Goal: Find specific page/section: Find specific page/section

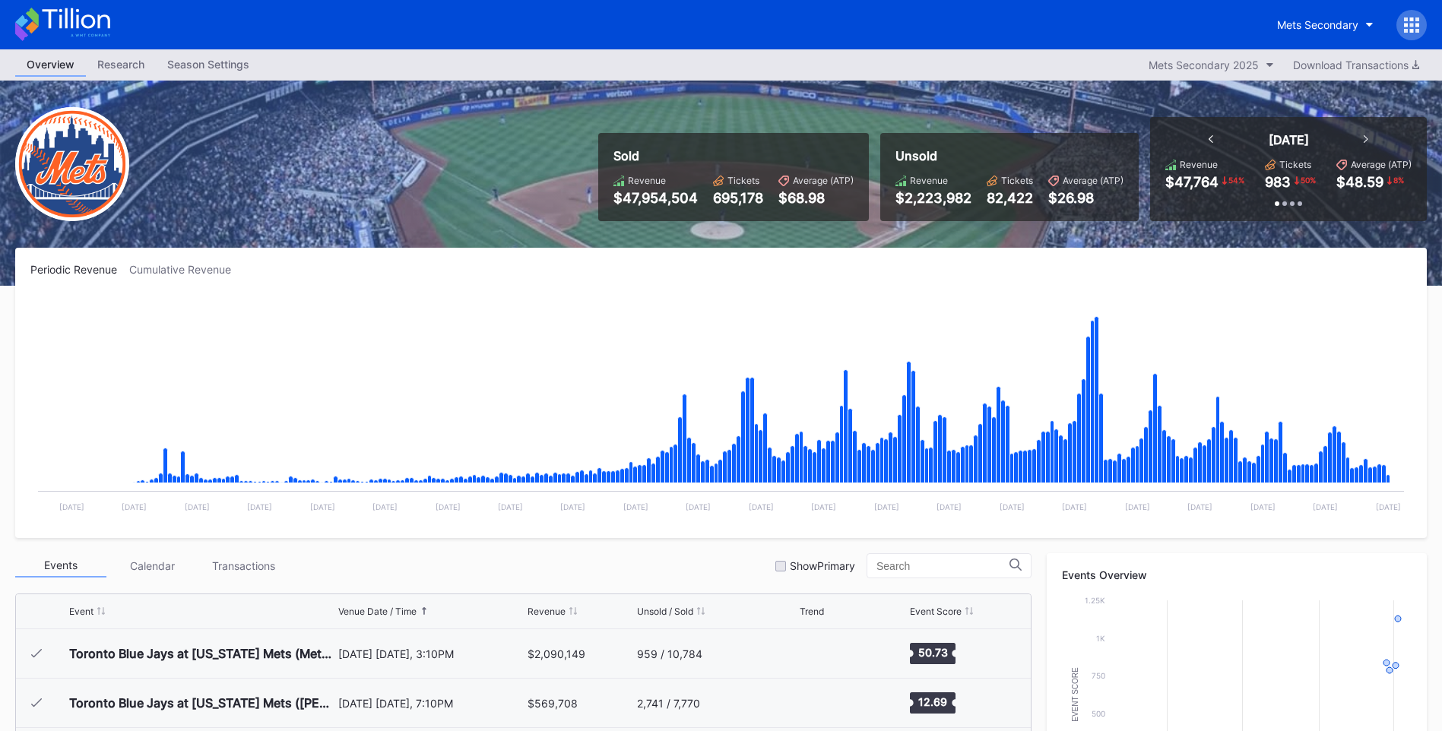
scroll to position [3508, 0]
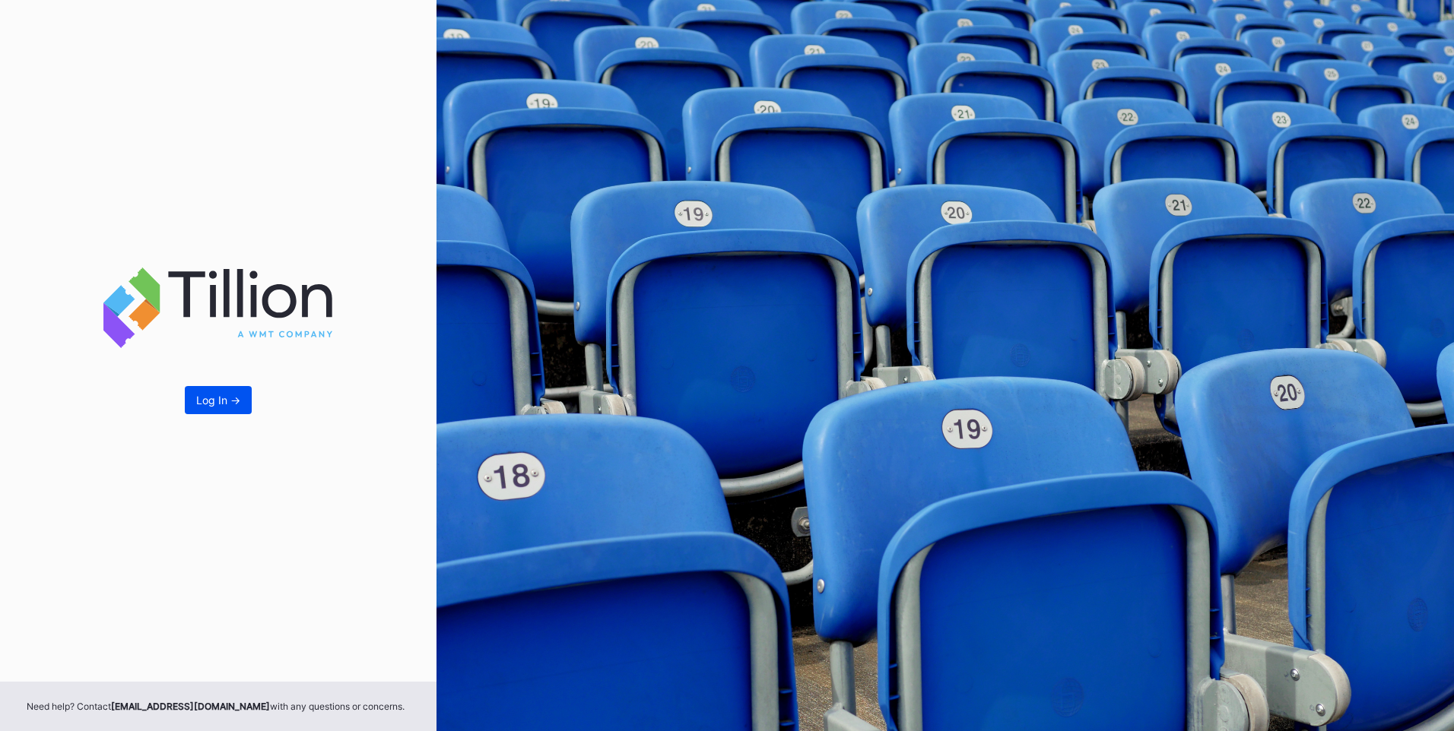
click at [214, 396] on div "Log In ->" at bounding box center [218, 400] width 44 height 13
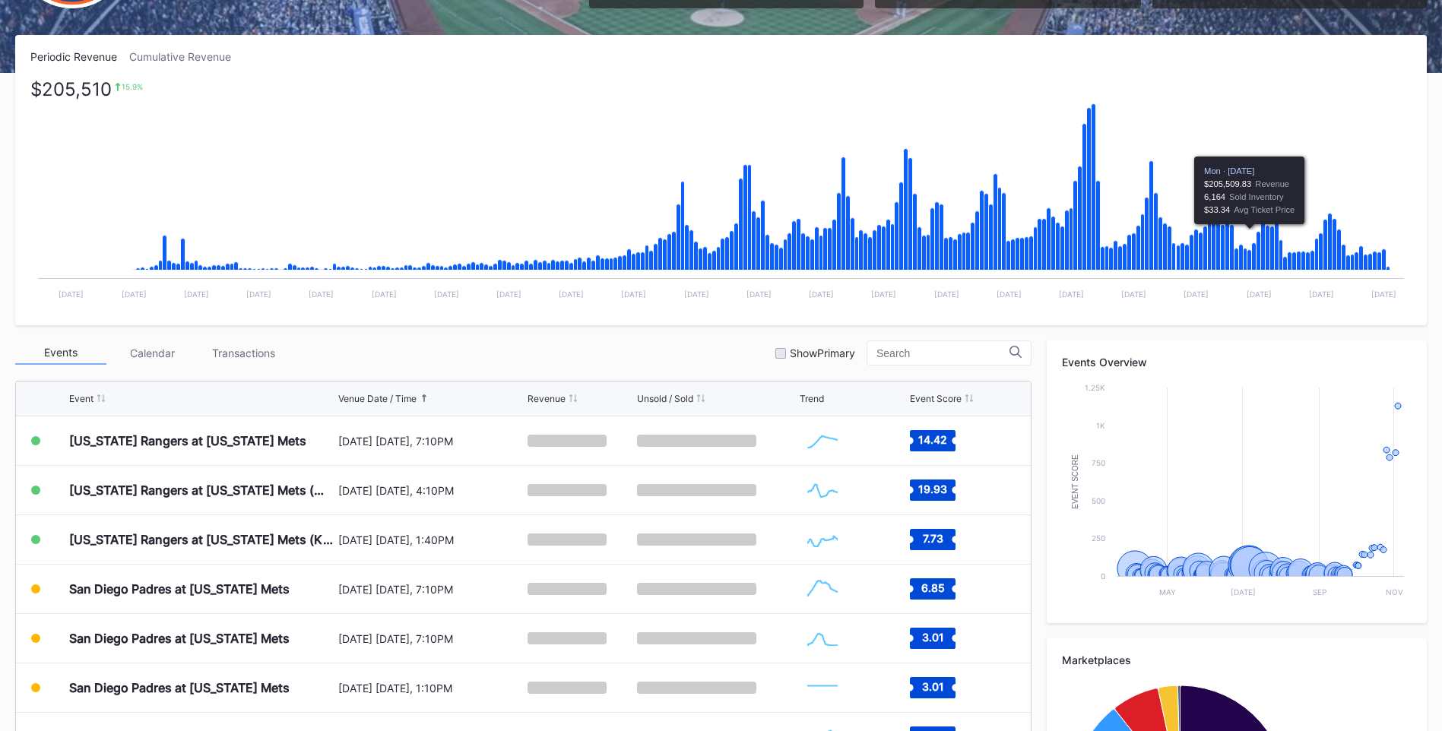
scroll to position [418, 0]
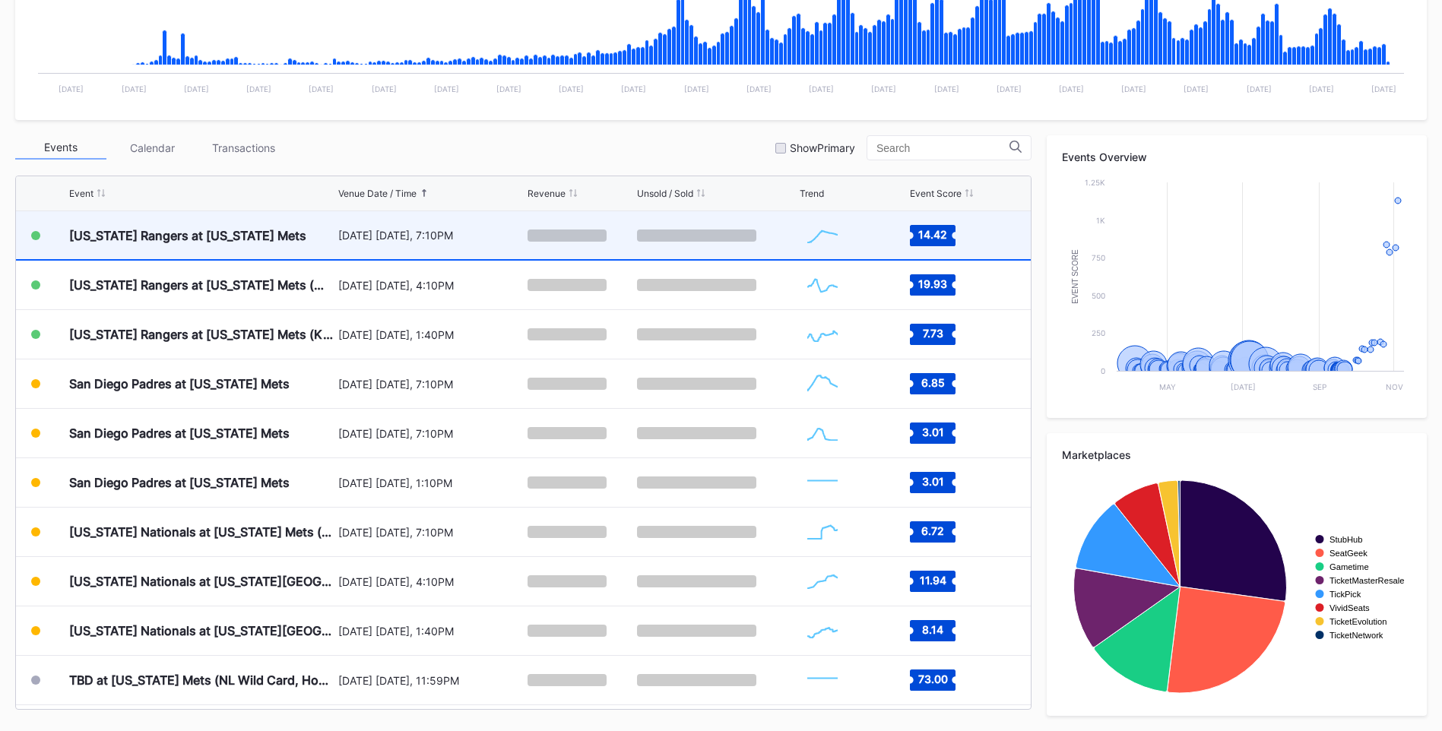
click at [290, 231] on div "[US_STATE] Rangers at [US_STATE] Mets" at bounding box center [201, 235] width 265 height 48
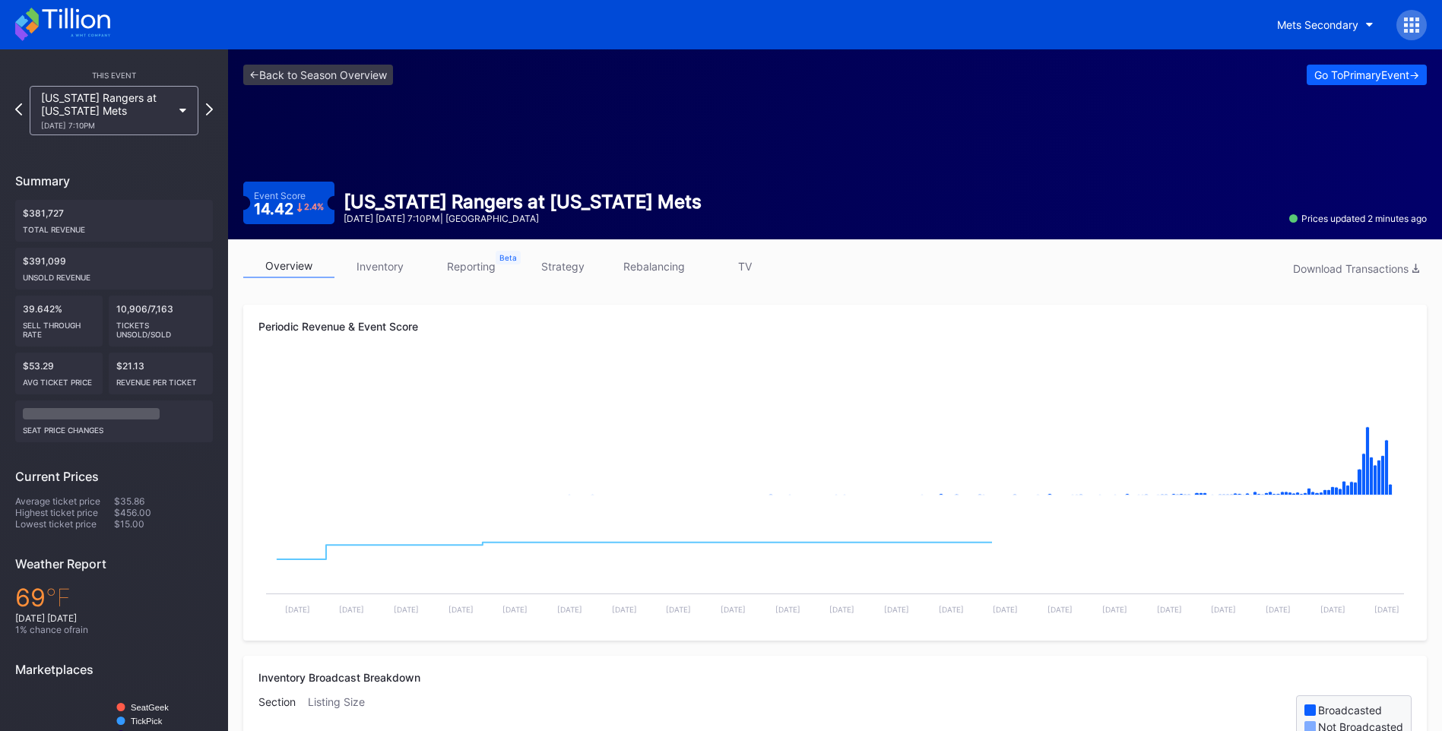
click at [576, 266] on link "strategy" at bounding box center [562, 267] width 91 height 24
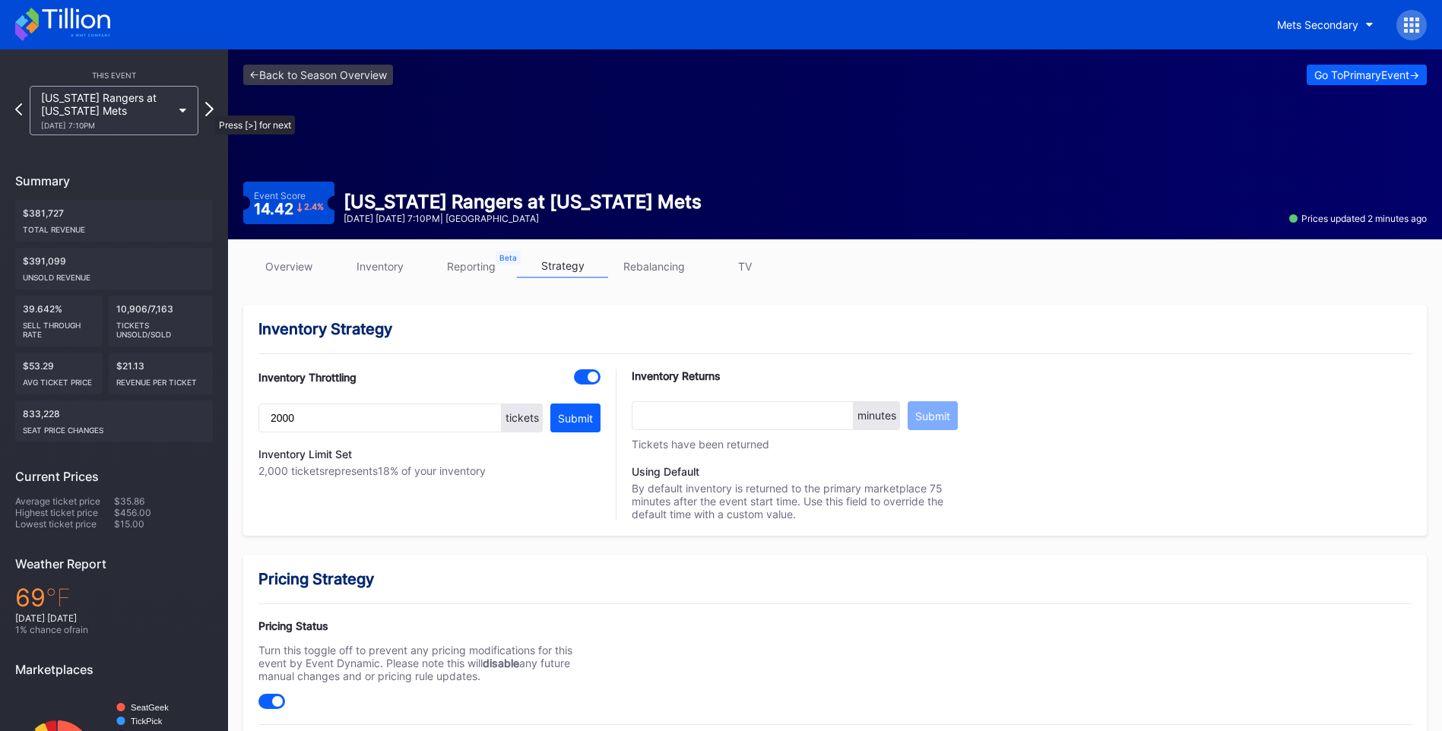
click at [208, 108] on icon at bounding box center [209, 109] width 8 height 14
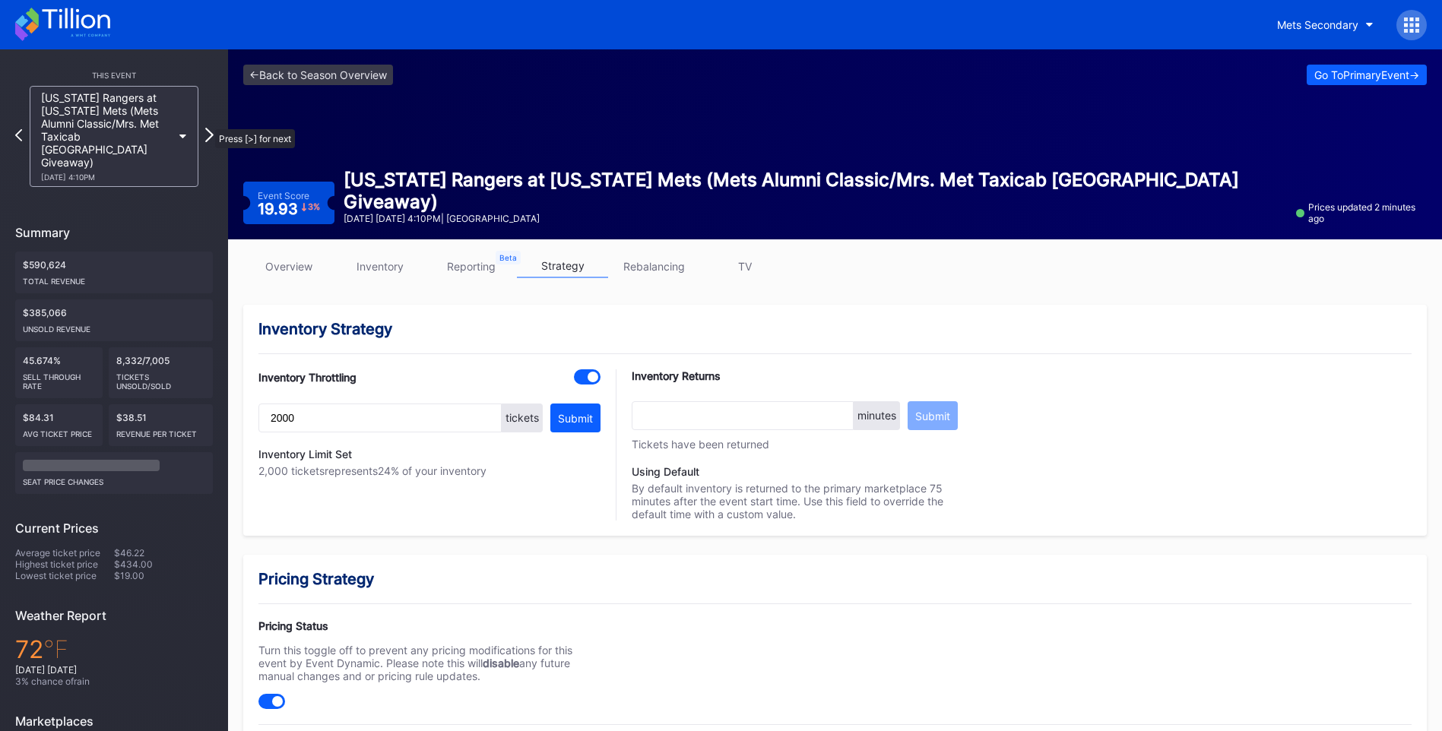
click at [208, 128] on icon at bounding box center [209, 135] width 8 height 14
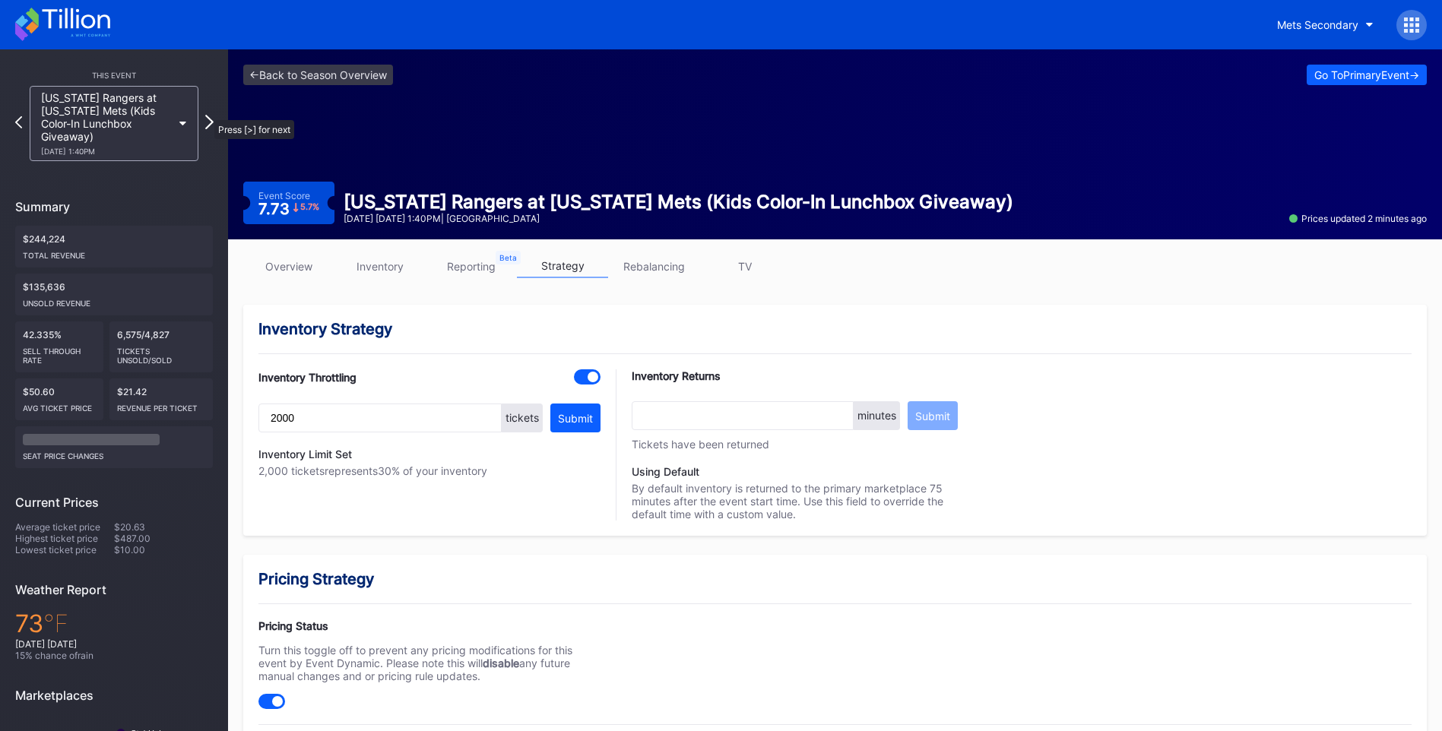
click at [207, 115] on icon at bounding box center [209, 122] width 8 height 14
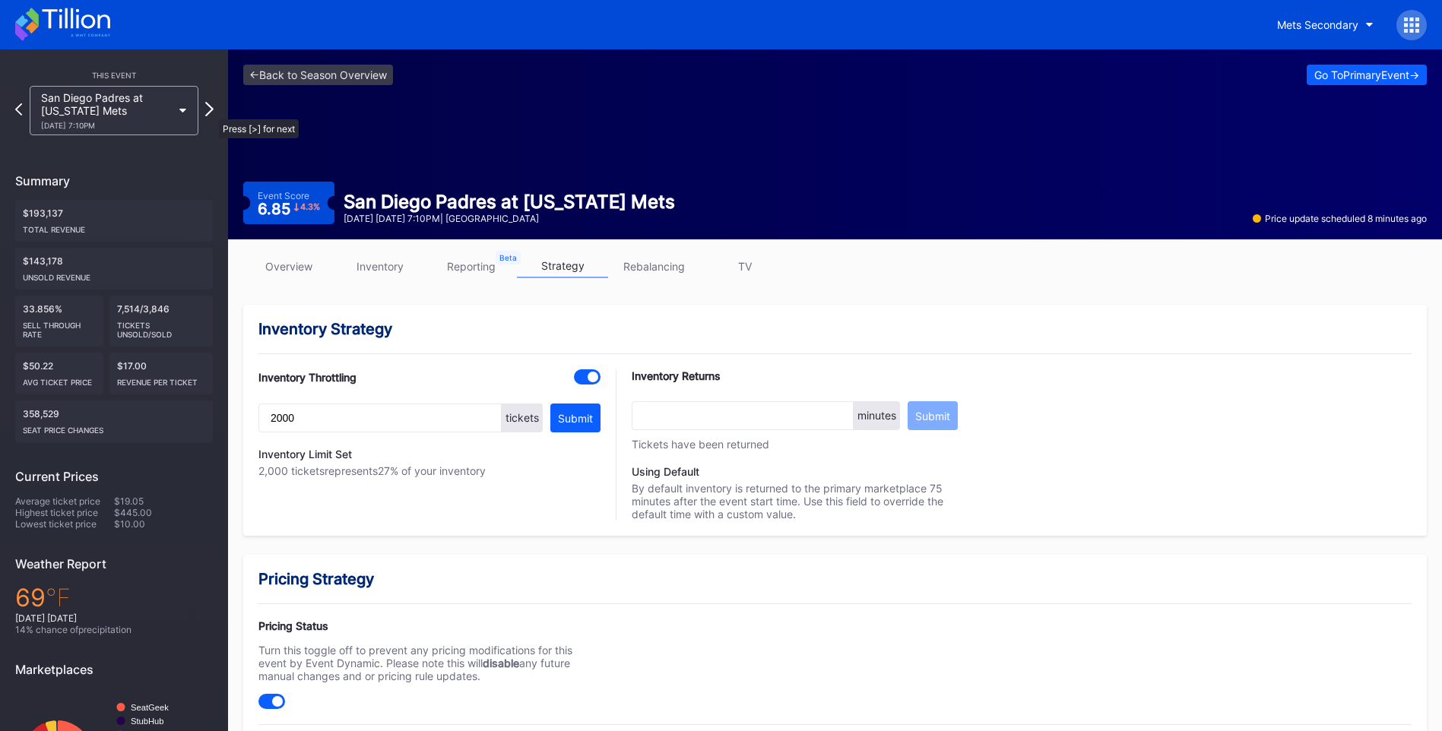
click at [211, 112] on icon at bounding box center [209, 109] width 8 height 14
click at [211, 104] on icon at bounding box center [209, 109] width 8 height 14
click at [208, 113] on icon at bounding box center [209, 109] width 8 height 14
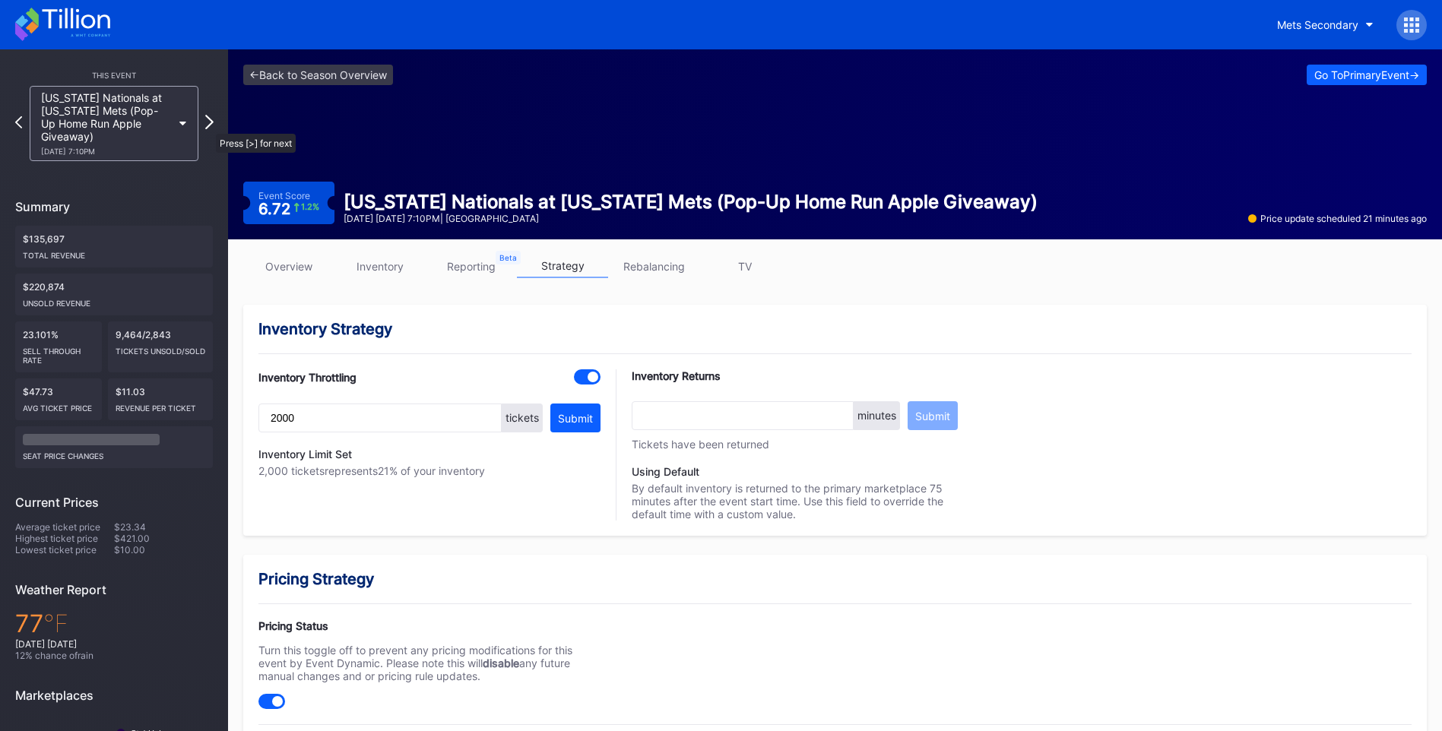
click at [208, 125] on icon at bounding box center [209, 122] width 8 height 14
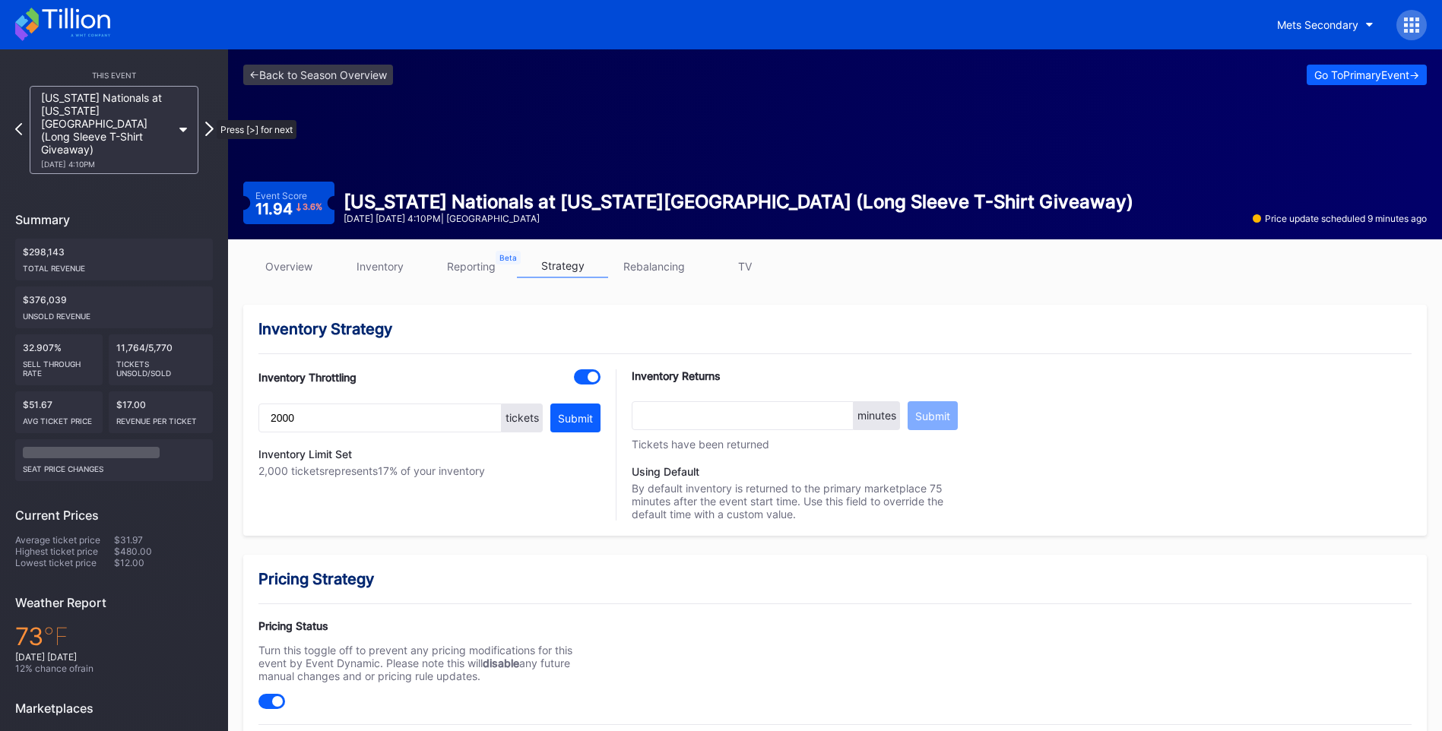
click at [209, 122] on icon at bounding box center [209, 129] width 8 height 14
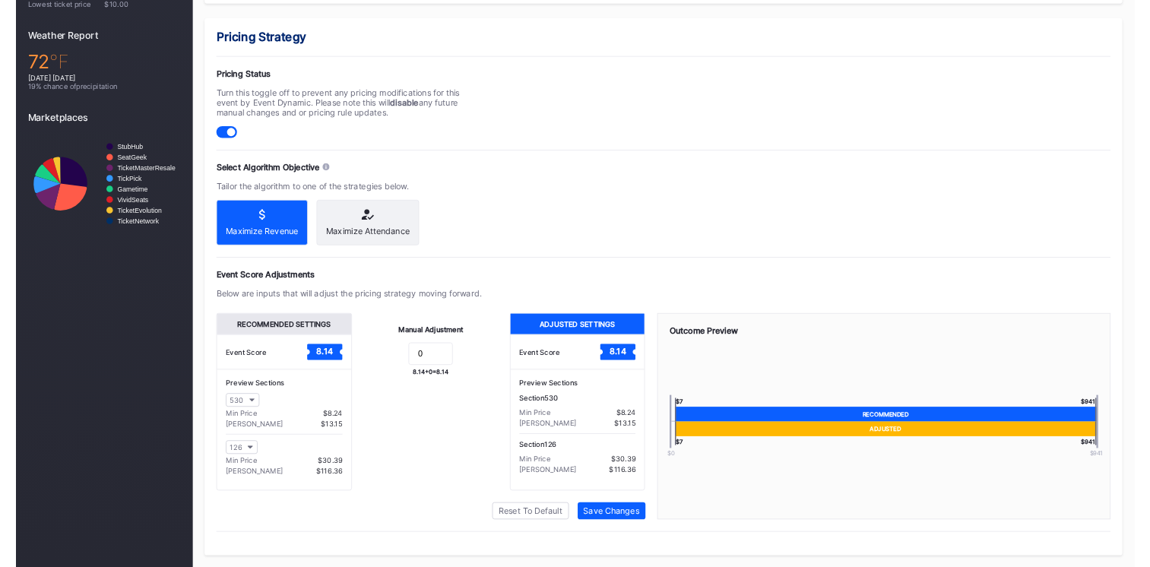
scroll to position [514, 0]
